Goal: Book appointment/travel/reservation

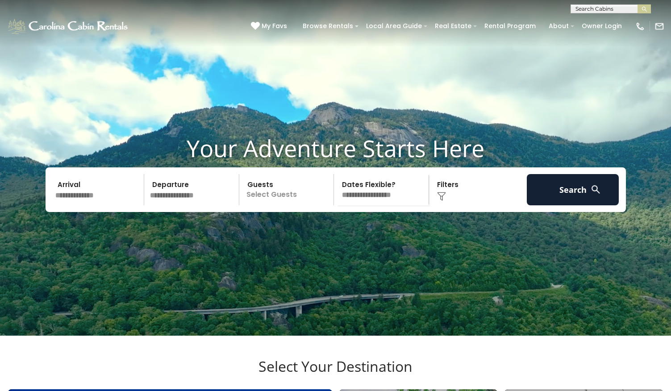
click at [618, 9] on input "text" at bounding box center [610, 10] width 78 height 9
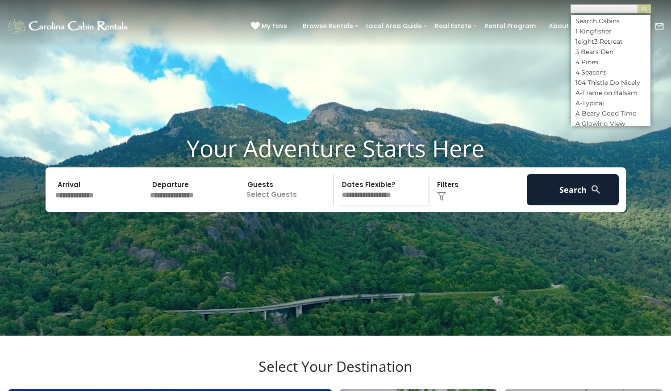
paste input "**********"
type input "**********"
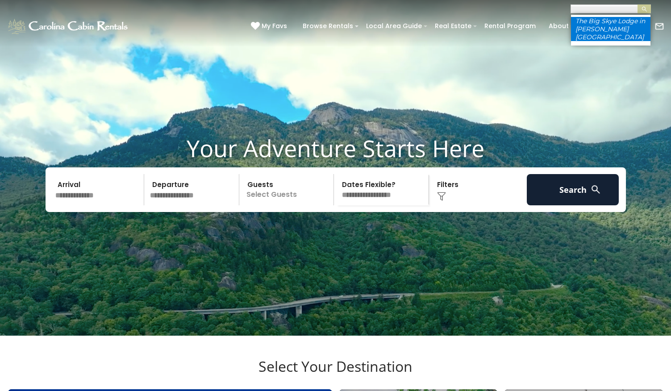
click at [618, 19] on em "The Big Skye Lodge in [PERSON_NAME][GEOGRAPHIC_DATA]" at bounding box center [610, 29] width 70 height 24
click at [642, 10] on img "submit" at bounding box center [644, 9] width 7 height 7
click at [643, 9] on img "submit" at bounding box center [644, 9] width 7 height 7
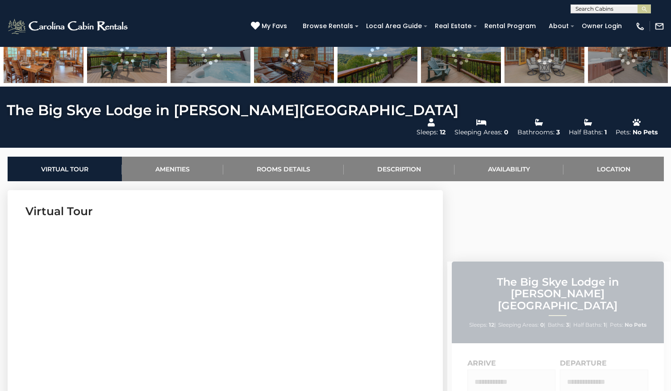
scroll to position [343, 0]
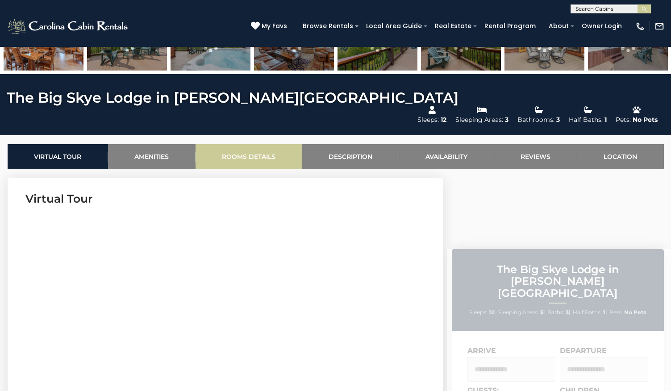
click at [279, 144] on link "Rooms Details" at bounding box center [249, 156] width 107 height 25
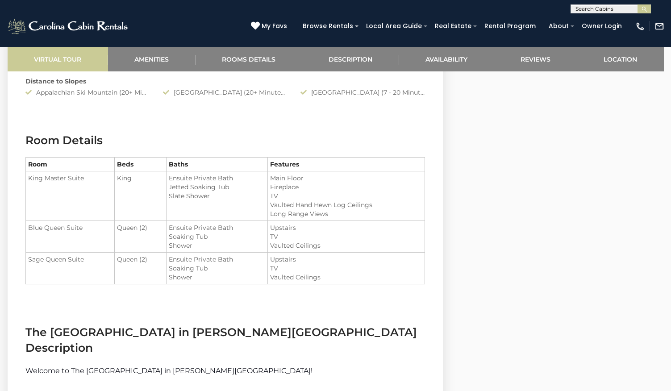
scroll to position [1036, 0]
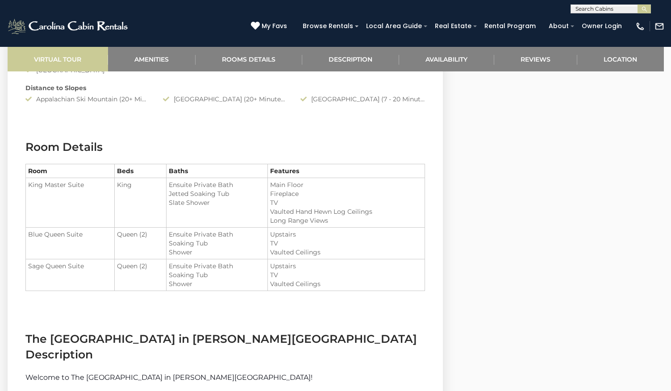
click at [58, 61] on link "Virtual Tour" at bounding box center [58, 59] width 100 height 25
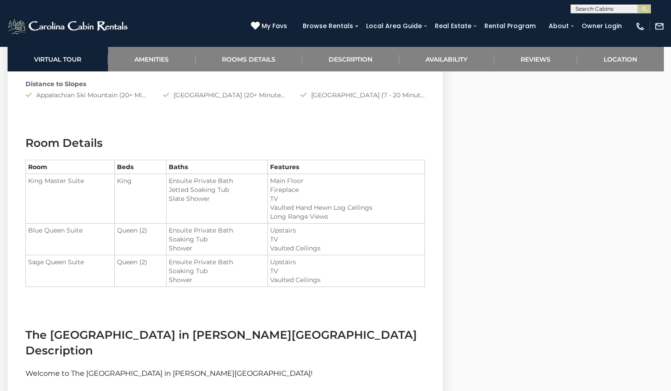
scroll to position [1040, 0]
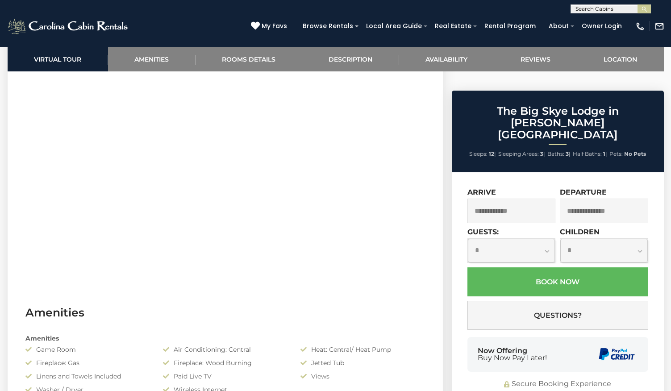
scroll to position [499, 0]
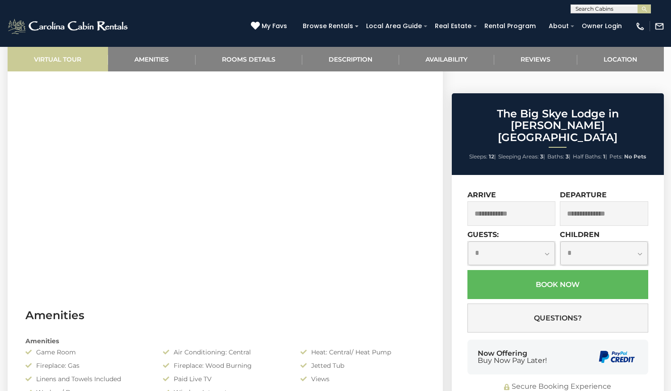
drag, startPoint x: 76, startPoint y: 54, endPoint x: 87, endPoint y: 62, distance: 12.9
click at [76, 54] on link "Virtual Tour" at bounding box center [58, 59] width 100 height 25
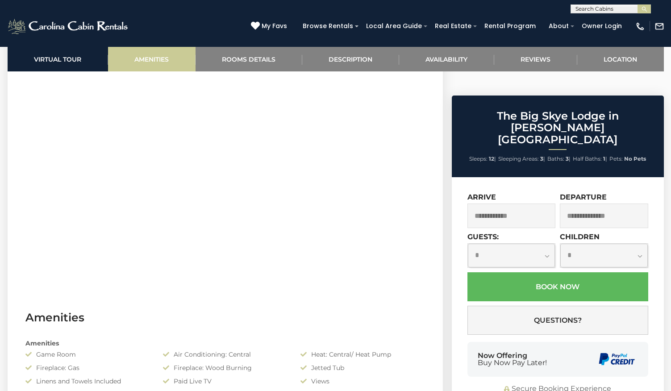
click at [156, 58] on link "Amenities" at bounding box center [152, 59] width 88 height 25
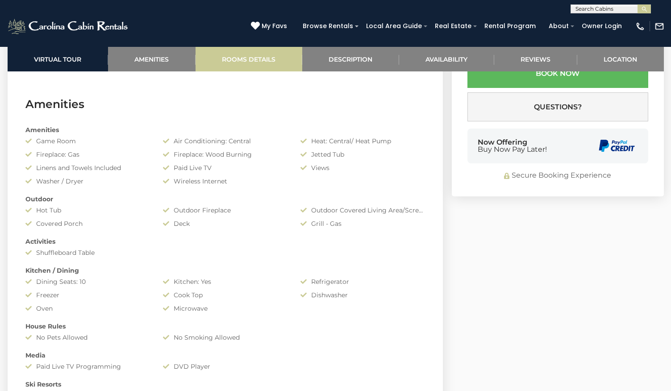
click at [260, 58] on link "Rooms Details" at bounding box center [249, 59] width 107 height 25
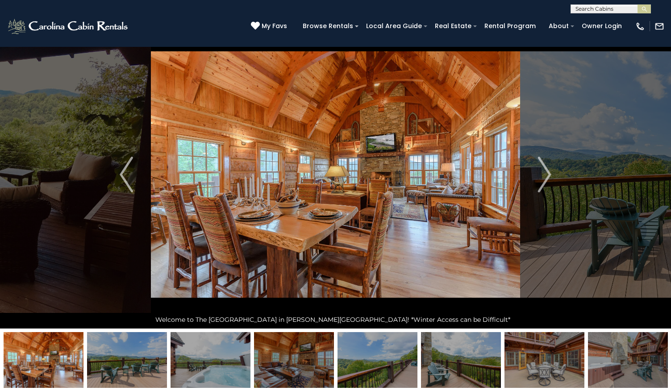
scroll to position [207, 0]
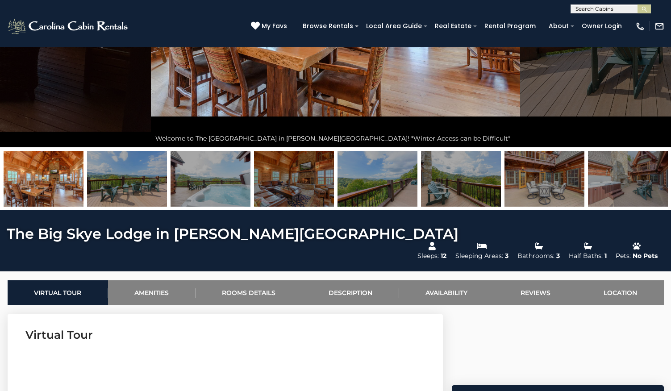
click at [137, 181] on img at bounding box center [127, 179] width 80 height 56
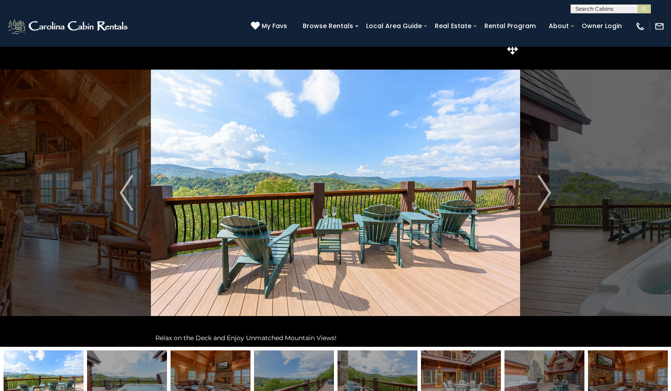
scroll to position [7, 0]
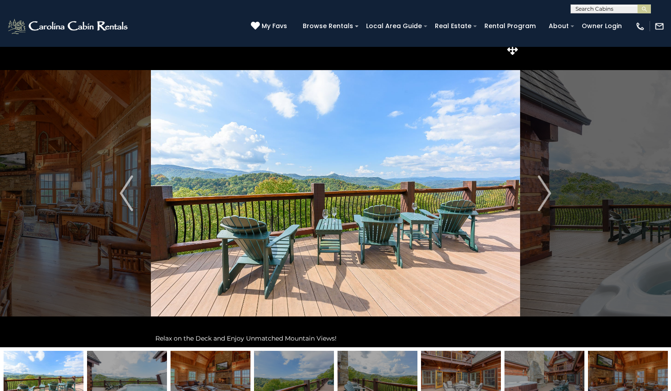
click at [367, 375] on img at bounding box center [378, 379] width 80 height 56
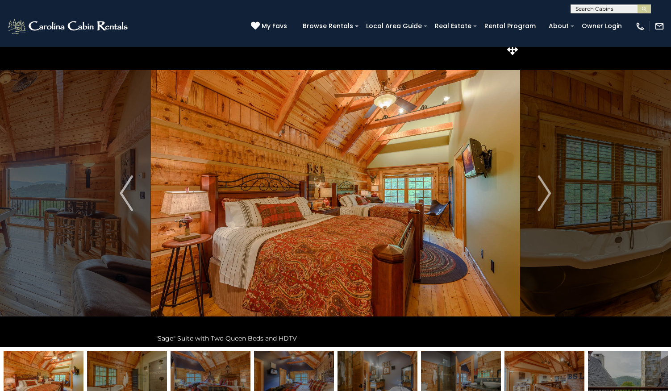
scroll to position [8, 0]
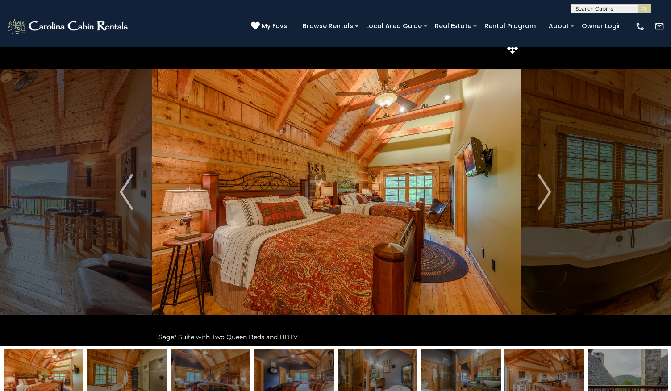
click at [142, 376] on img at bounding box center [127, 378] width 80 height 56
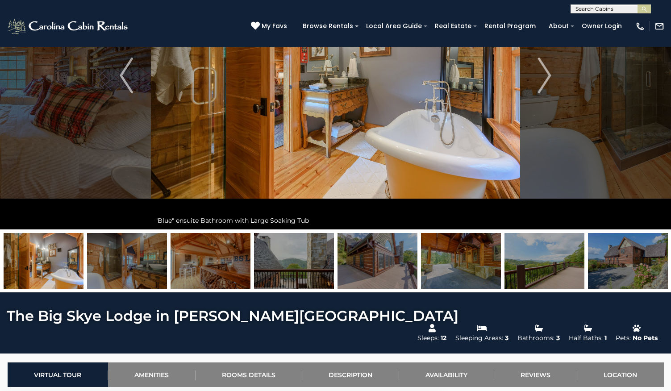
scroll to position [126, 0]
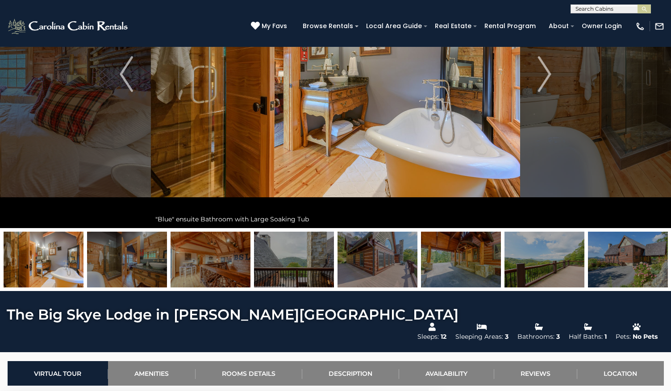
click at [449, 277] on img at bounding box center [461, 260] width 80 height 56
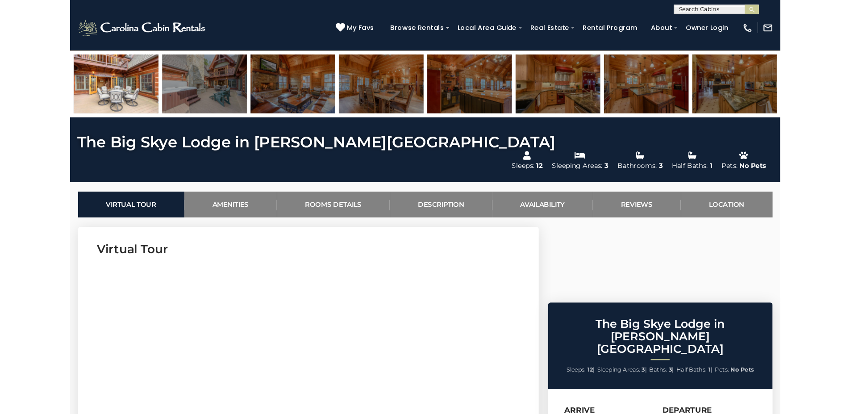
scroll to position [319, 0]
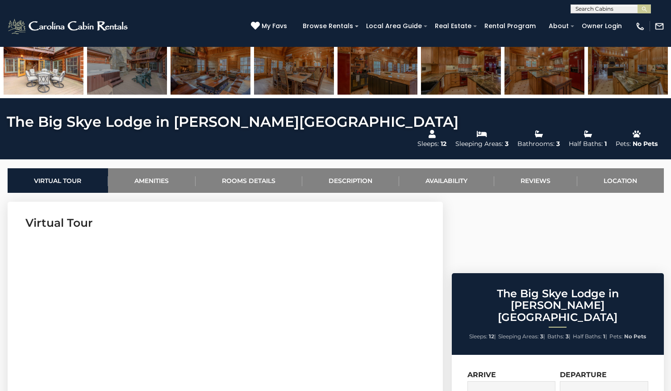
drag, startPoint x: 9, startPoint y: 120, endPoint x: 133, endPoint y: 118, distance: 123.2
drag, startPoint x: 267, startPoint y: 120, endPoint x: -6, endPoint y: 117, distance: 272.8
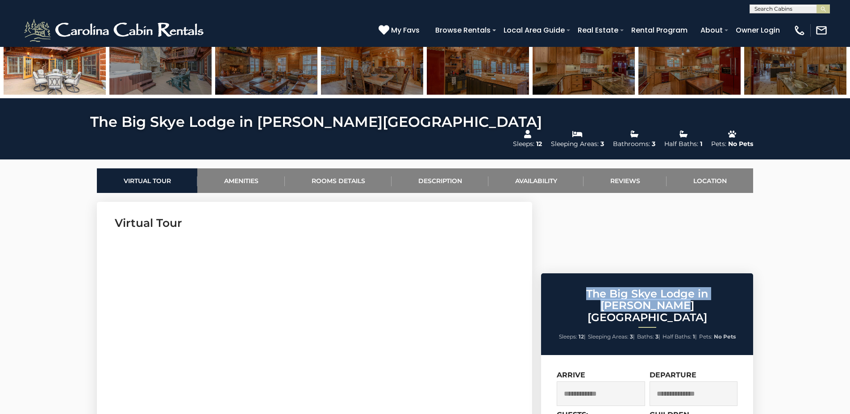
drag, startPoint x: 557, startPoint y: 206, endPoint x: 760, endPoint y: 219, distance: 203.5
click at [671, 288] on h2 "The Big Skye Lodge in [PERSON_NAME][GEOGRAPHIC_DATA]" at bounding box center [647, 305] width 208 height 35
copy h2 "The Big Skye Lodge in [PERSON_NAME][GEOGRAPHIC_DATA]"
